Goal: Answer question/provide support

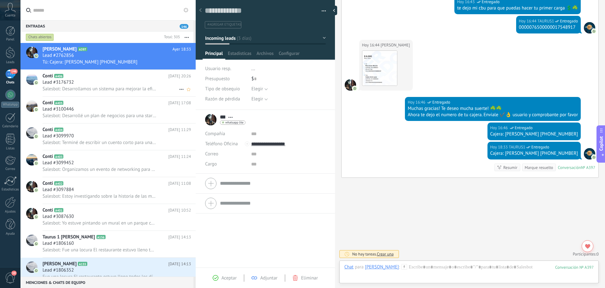
scroll to position [9, 0]
drag, startPoint x: 394, startPoint y: 268, endPoint x: 401, endPoint y: 268, distance: 6.7
click at [396, 269] on div at bounding box center [469, 273] width 249 height 19
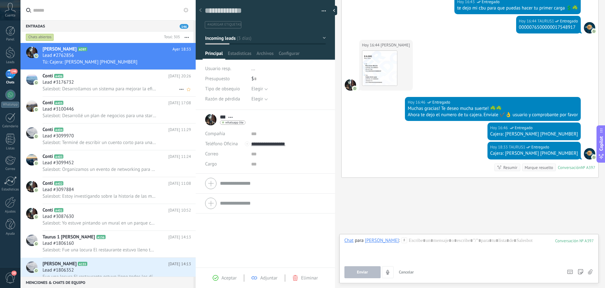
click at [86, 85] on div "Lead #3176732" at bounding box center [117, 82] width 149 height 6
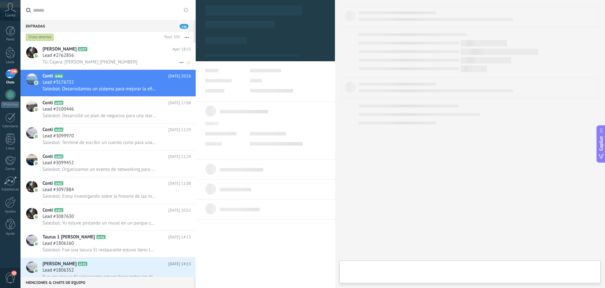
click at [88, 57] on div "Lead #2762856" at bounding box center [117, 55] width 149 height 6
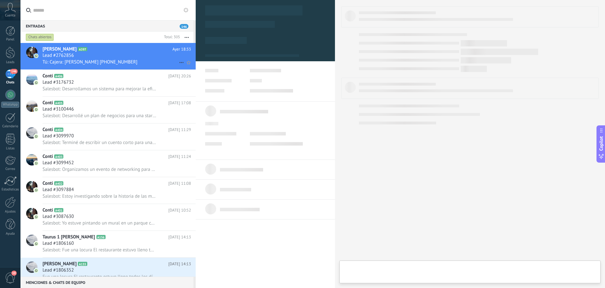
click at [89, 60] on span "Tú: Cajera: [PERSON_NAME] [PHONE_NUMBER]" at bounding box center [90, 62] width 95 height 6
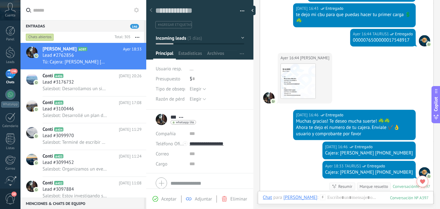
click at [75, 9] on input "text" at bounding box center [87, 10] width 108 height 20
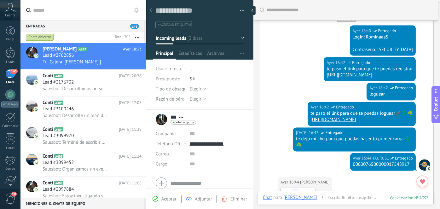
scroll to position [539, 0]
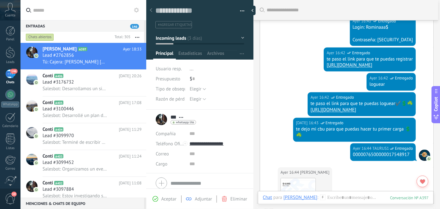
drag, startPoint x: 293, startPoint y: 121, endPoint x: 387, endPoint y: 135, distance: 94.9
click at [387, 116] on div "[DATE] 16:42 TAURUS1 Entregado te paso el link para que te puedas loguear✔️💲☘️ …" at bounding box center [362, 104] width 108 height 24
click at [280, 118] on div "[DATE] 16:42 TAURUS1 Entregado te paso el link para que te puedas loguear✔️💲☘️ …" at bounding box center [346, 105] width 173 height 26
click at [278, 118] on div "[DATE] 16:42 TAURUS1 Entregado te paso el link para que te puedas loguear✔️💲☘️ …" at bounding box center [346, 105] width 173 height 26
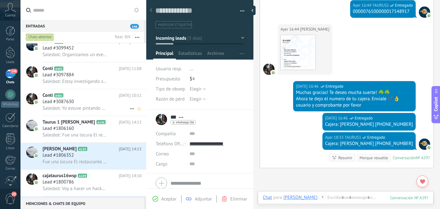
scroll to position [0, 0]
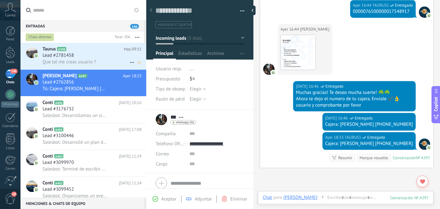
click at [94, 56] on div "Lead #2781458" at bounding box center [92, 55] width 99 height 6
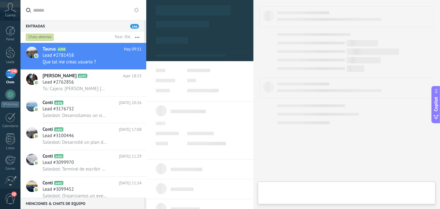
type textarea "**********"
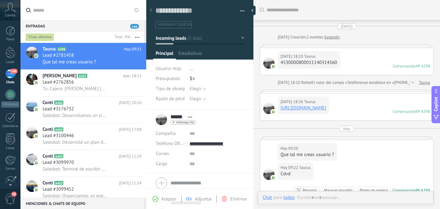
scroll to position [76, 0]
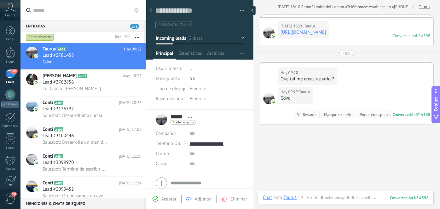
click at [383, 81] on div "[DATE] 09:20 Taurus Que tal me creas usuario ?" at bounding box center [346, 75] width 173 height 22
drag, startPoint x: 364, startPoint y: 39, endPoint x: 348, endPoint y: 38, distance: 16.4
click at [364, 38] on div "[DATE] 18:26 Taurus [URL][DOMAIN_NAME] Conversación № A398 Conversación № A398" at bounding box center [346, 31] width 173 height 27
click at [312, 32] on link "[URL][DOMAIN_NAME]" at bounding box center [304, 32] width 46 height 6
